Goal: Use online tool/utility: Use online tool/utility

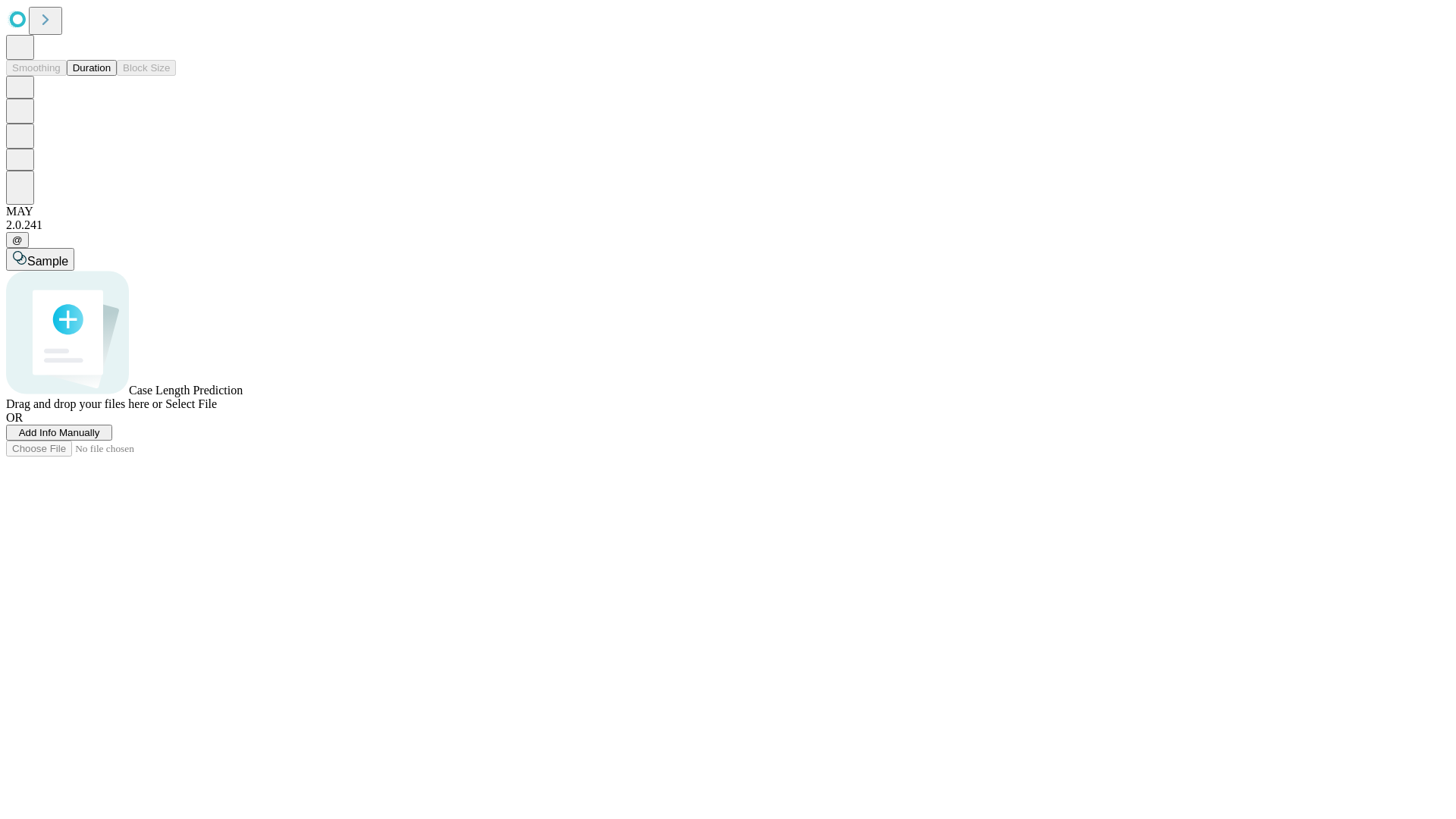
click at [100, 438] on span "Add Info Manually" at bounding box center [60, 433] width 81 height 11
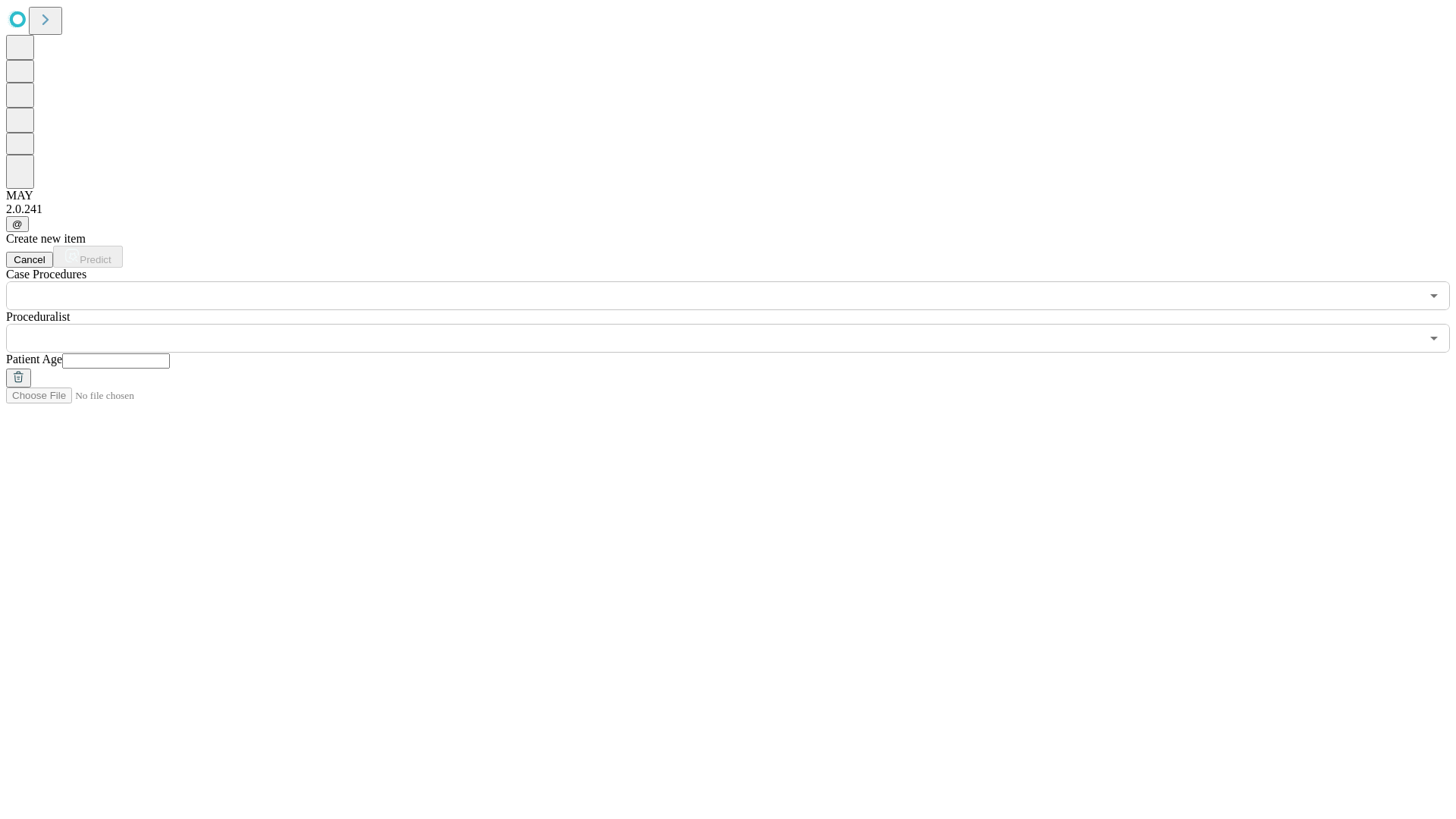
click at [170, 353] on input "text" at bounding box center [116, 360] width 108 height 15
type input "**"
click at [739, 323] on input "text" at bounding box center [713, 338] width 1414 height 29
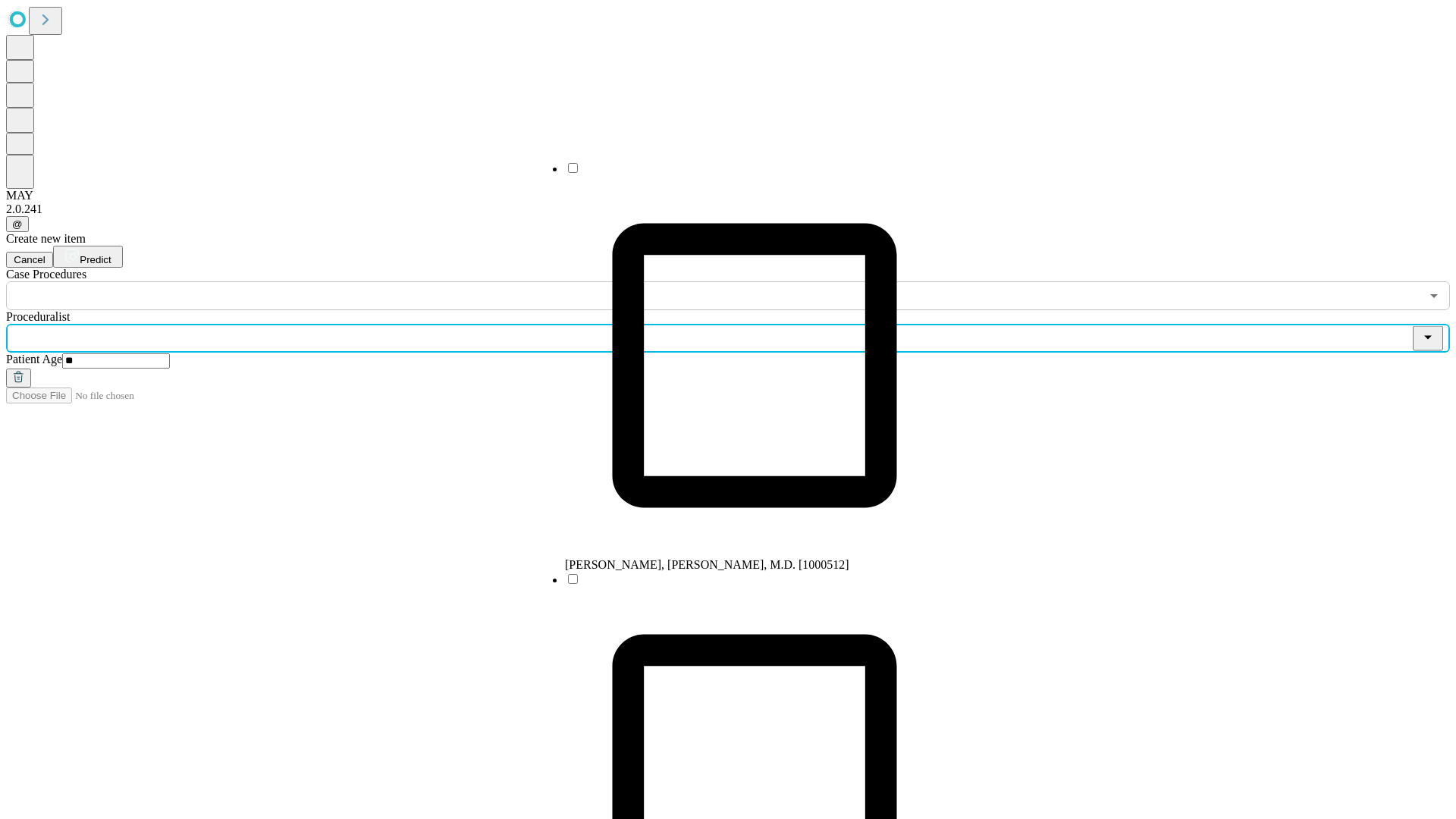
click at [740, 174] on li "[PERSON_NAME], [PERSON_NAME], M.D. [1000512]" at bounding box center [755, 366] width 379 height 411
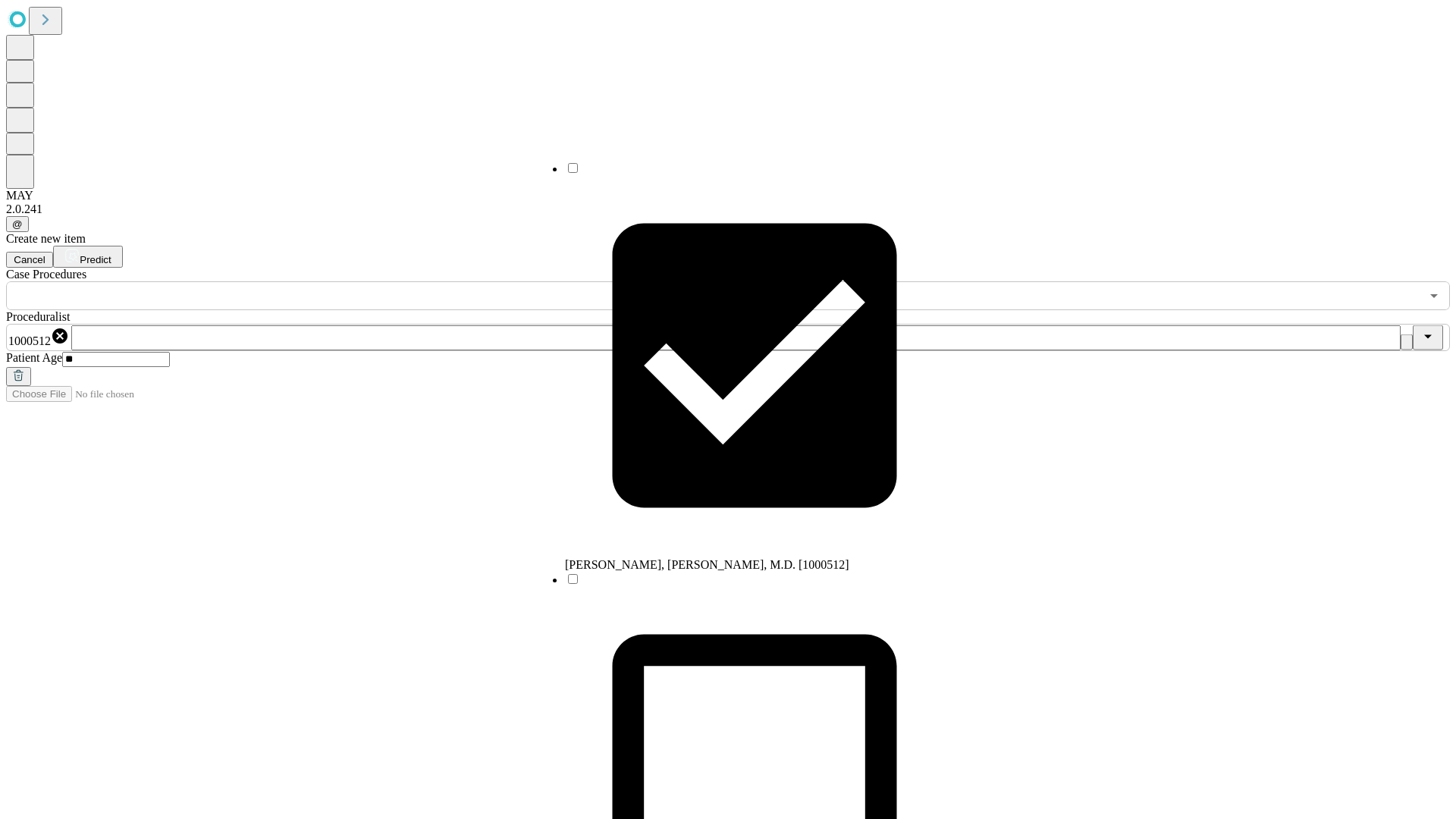
click at [319, 281] on input "text" at bounding box center [713, 296] width 1414 height 29
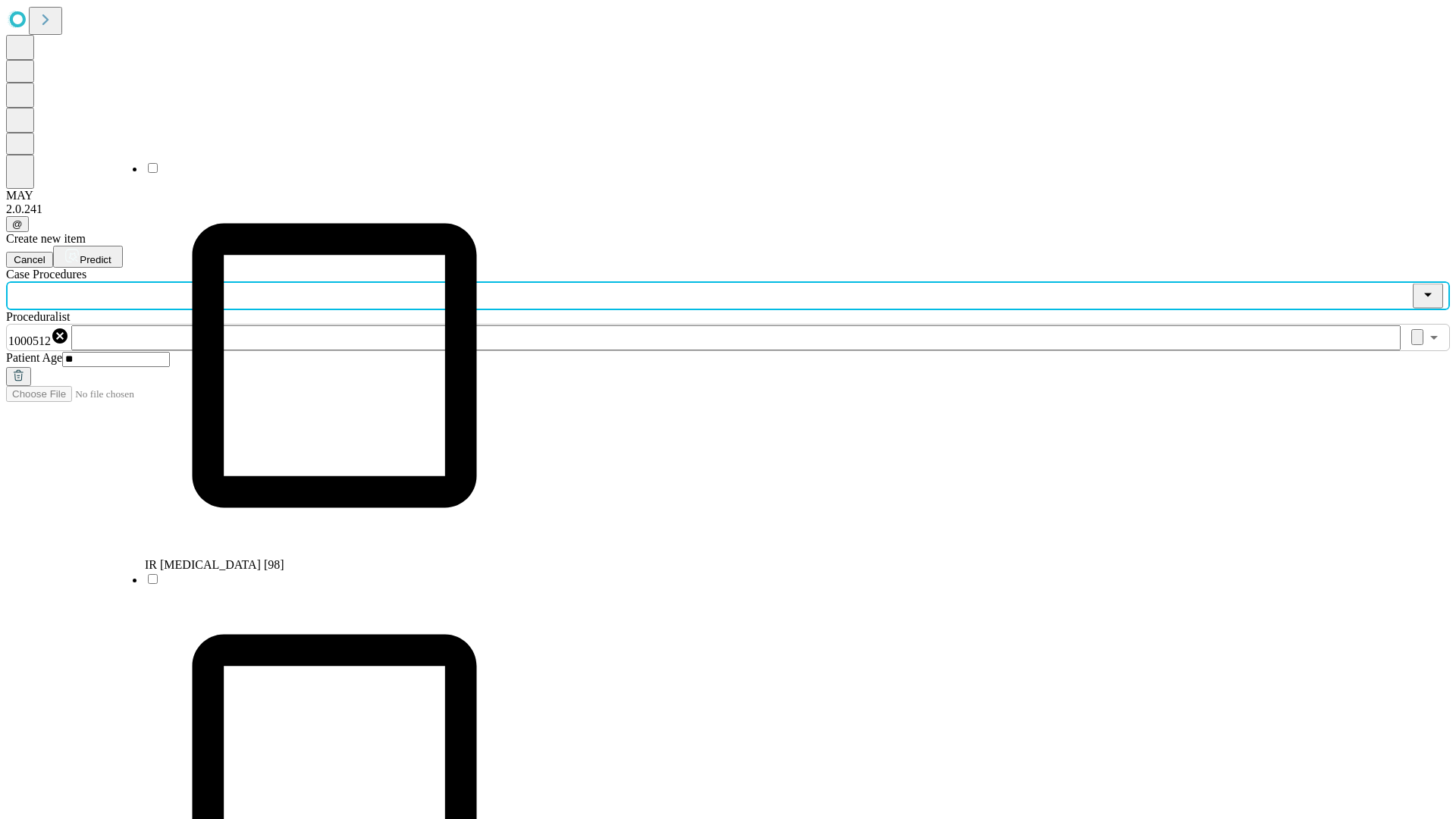
click at [320, 174] on li "IR [MEDICAL_DATA] [98]" at bounding box center [335, 366] width 379 height 411
click at [111, 254] on span "Predict" at bounding box center [95, 260] width 31 height 11
